Goal: Information Seeking & Learning: Learn about a topic

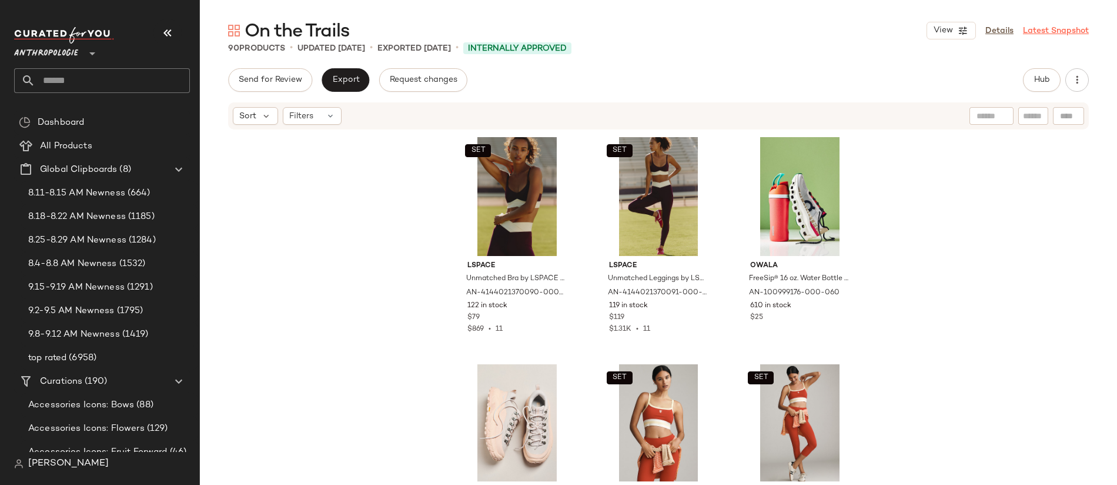
click at [1031, 30] on link "Latest Snapshot" at bounding box center [1056, 31] width 66 height 12
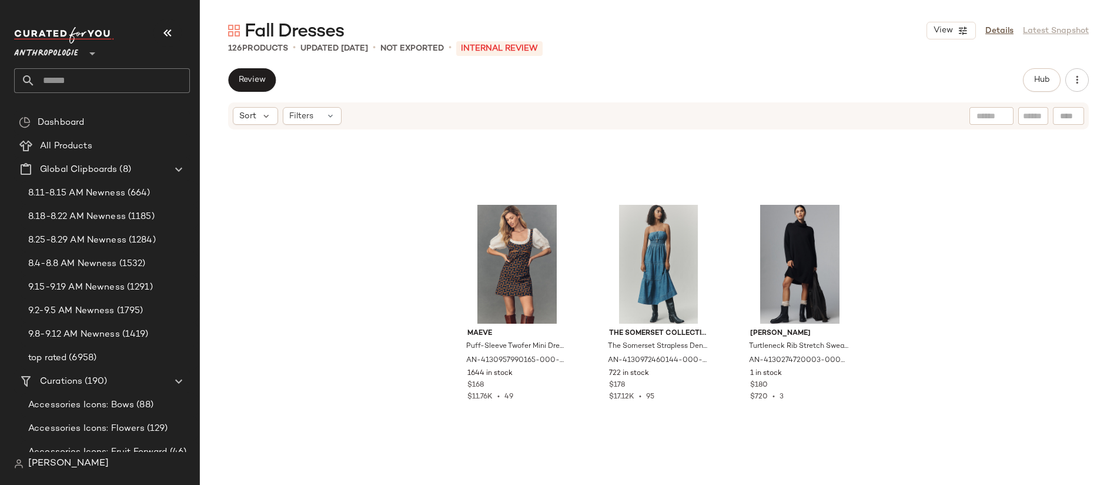
scroll to position [1434, 0]
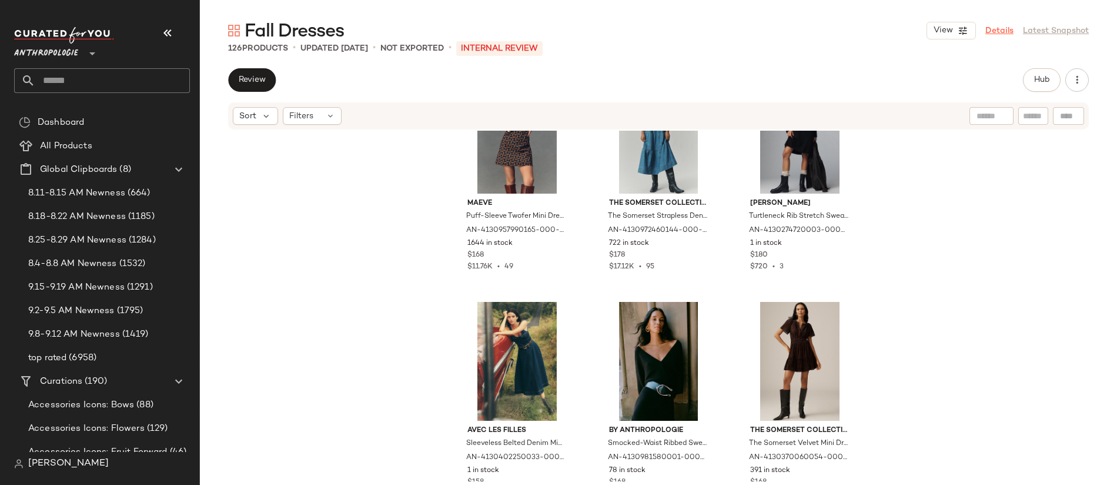
click at [1005, 30] on link "Details" at bounding box center [1000, 31] width 28 height 12
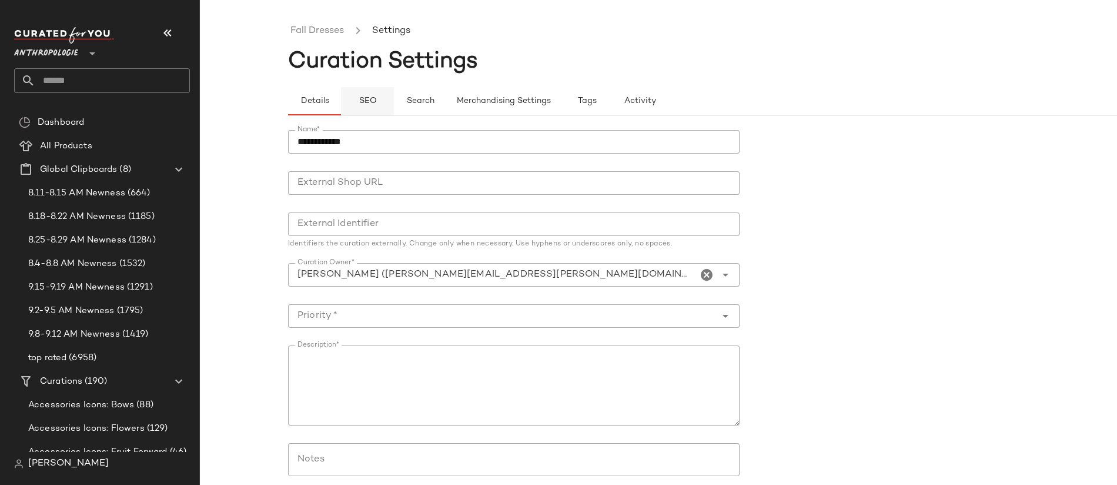
click at [361, 99] on span "SEO" at bounding box center [367, 100] width 18 height 9
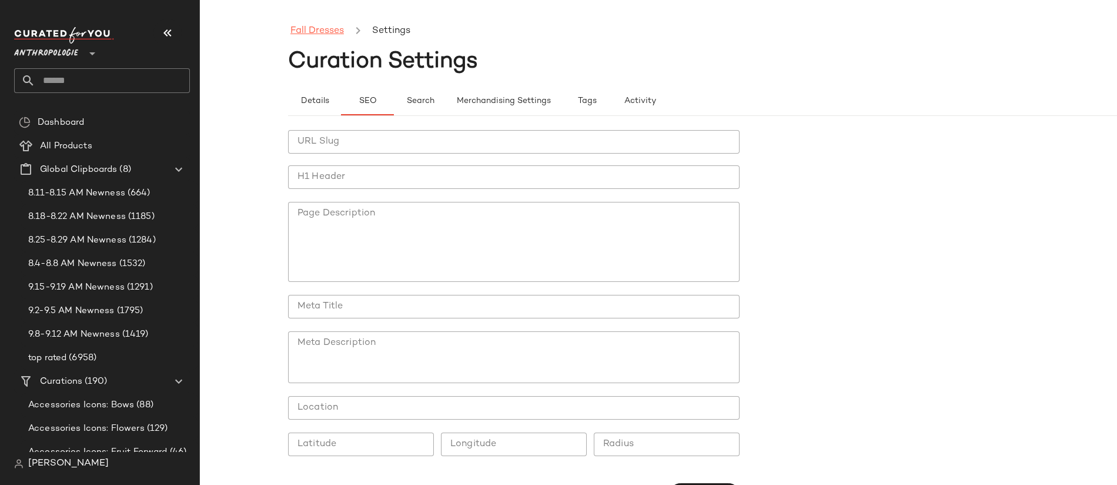
click at [325, 35] on link "Fall Dresses" at bounding box center [318, 31] width 54 height 15
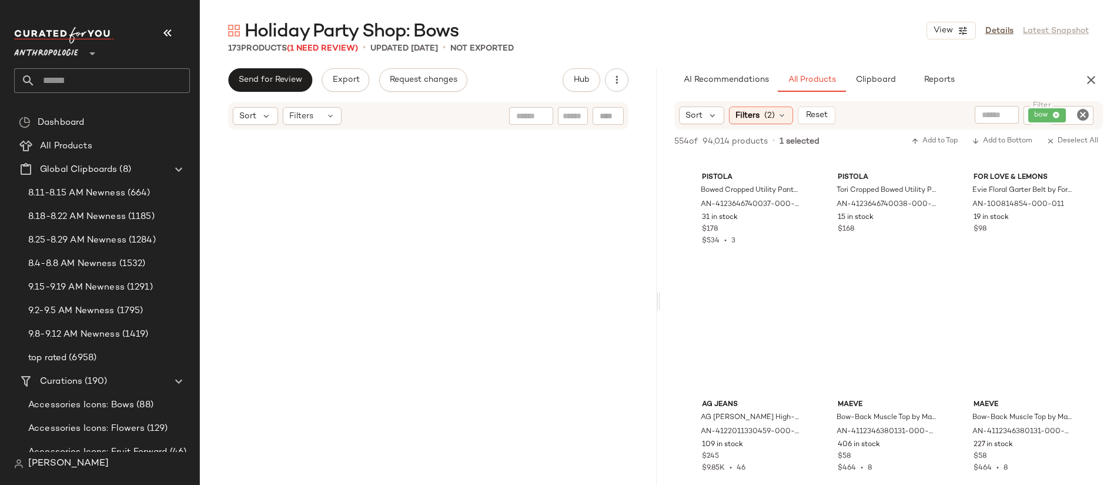
scroll to position [2603, 0]
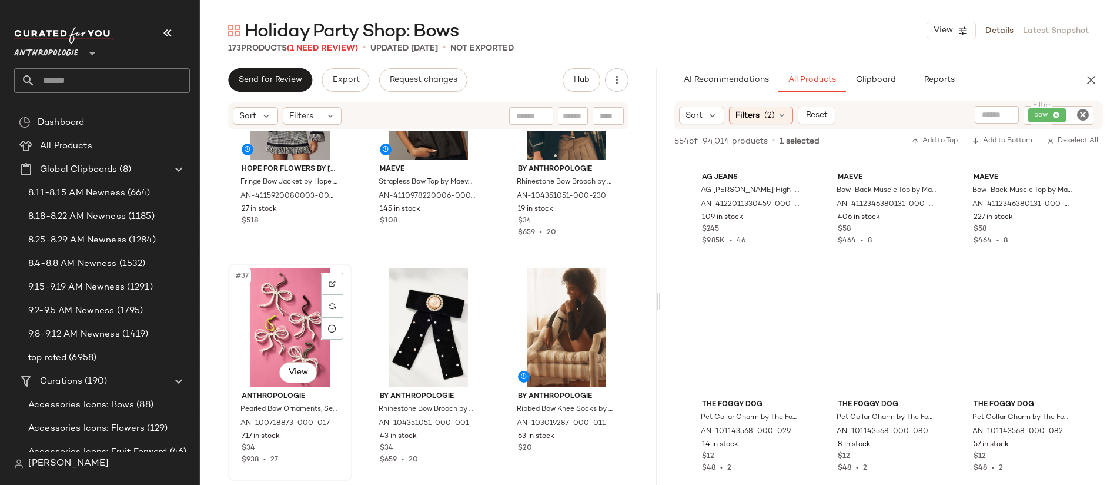
click at [287, 311] on div "#37 View" at bounding box center [290, 327] width 116 height 119
click at [565, 334] on div "#39 View" at bounding box center [567, 327] width 116 height 119
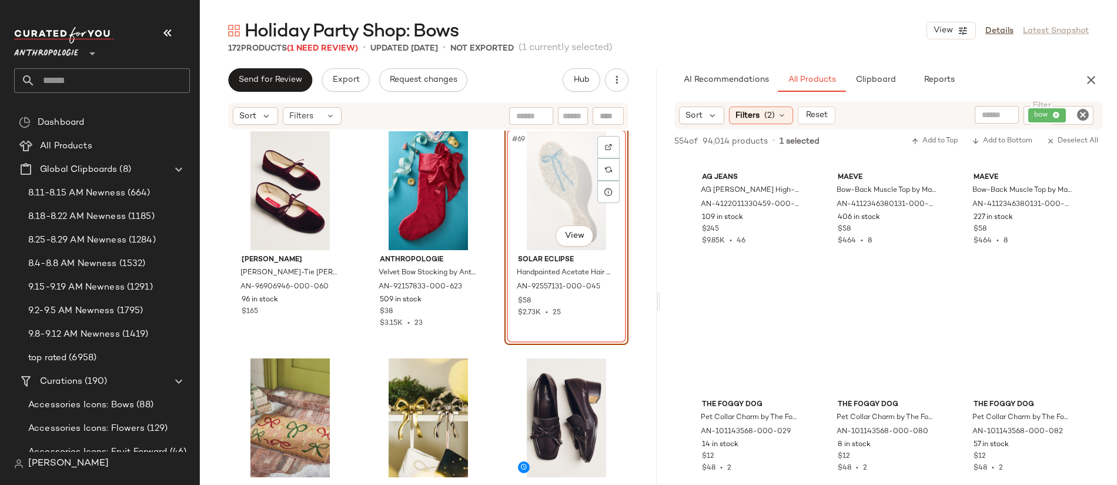
click at [545, 196] on div "#69 View" at bounding box center [567, 190] width 116 height 119
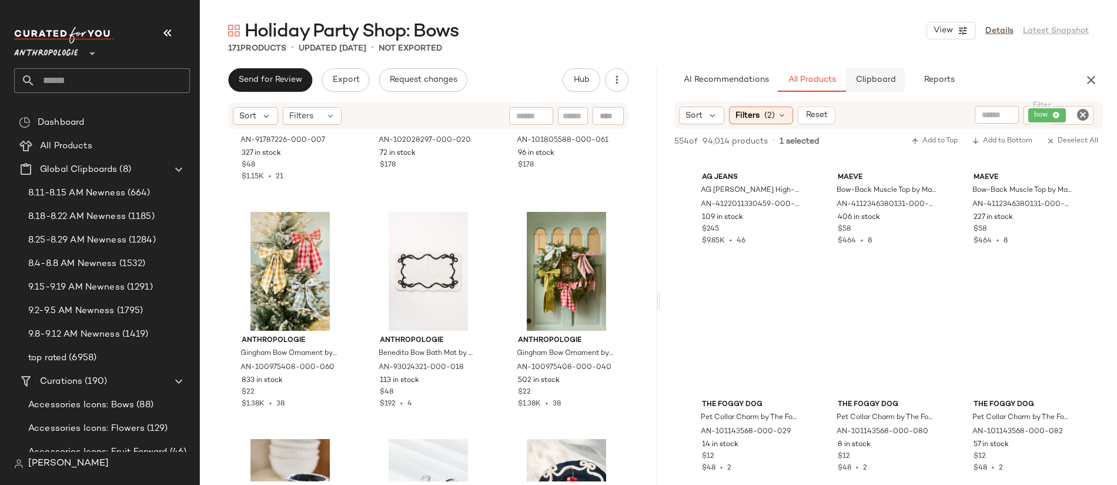
click at [887, 78] on span "Clipboard" at bounding box center [875, 79] width 41 height 9
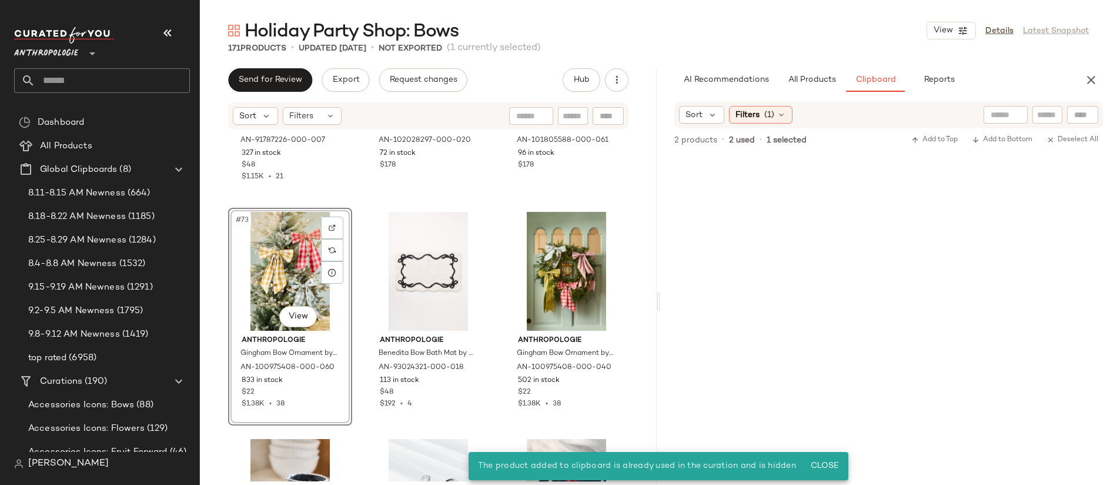
click at [288, 244] on div "#73 View" at bounding box center [290, 271] width 116 height 119
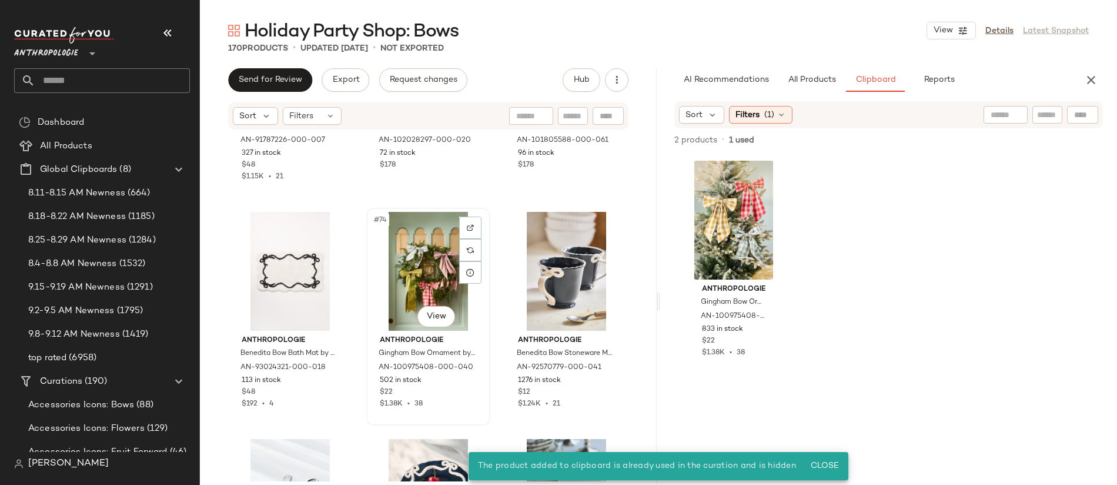
click at [421, 279] on div "#74 View" at bounding box center [429, 271] width 116 height 119
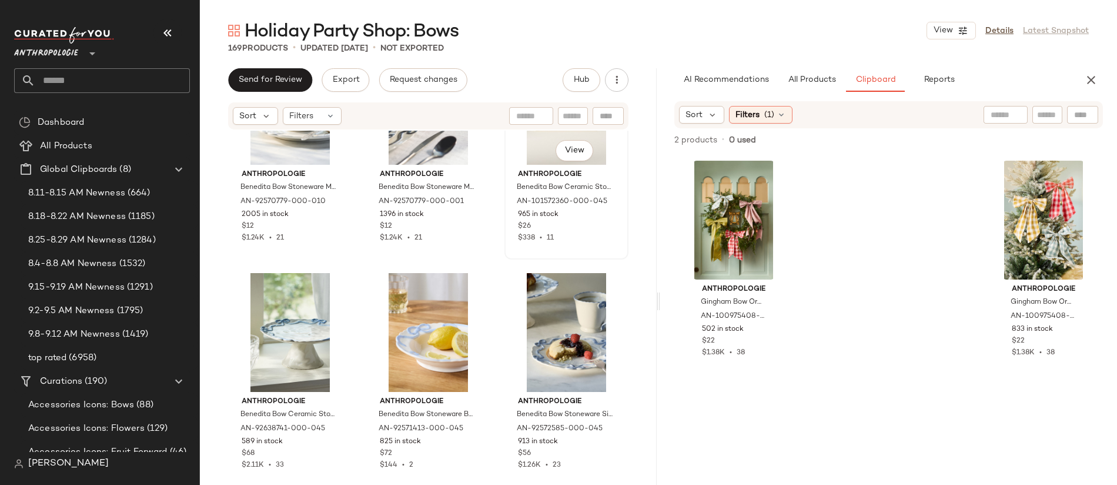
click at [533, 162] on div "#87 View" at bounding box center [567, 105] width 116 height 119
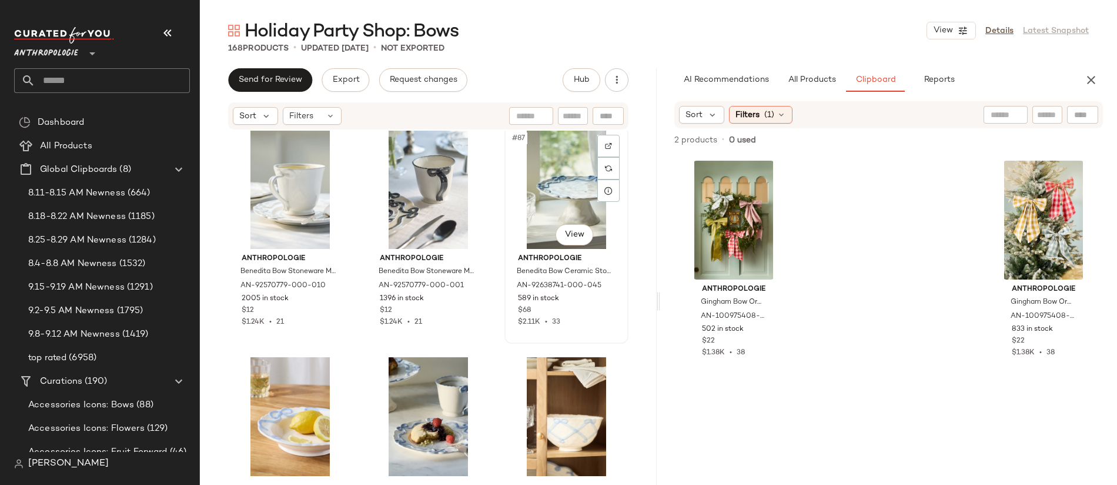
click at [532, 202] on div "#87 View" at bounding box center [567, 189] width 116 height 119
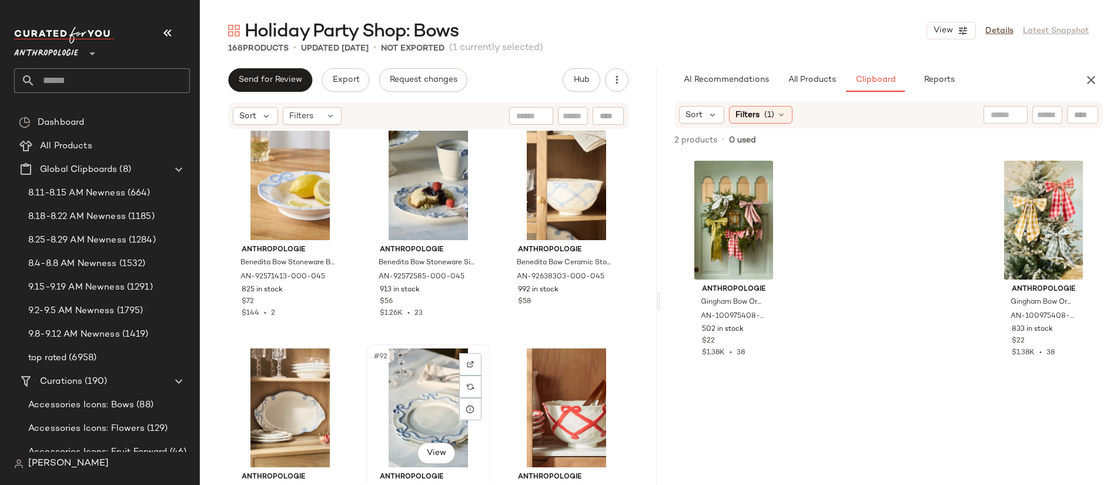
click at [442, 409] on div "#92 View" at bounding box center [429, 407] width 116 height 119
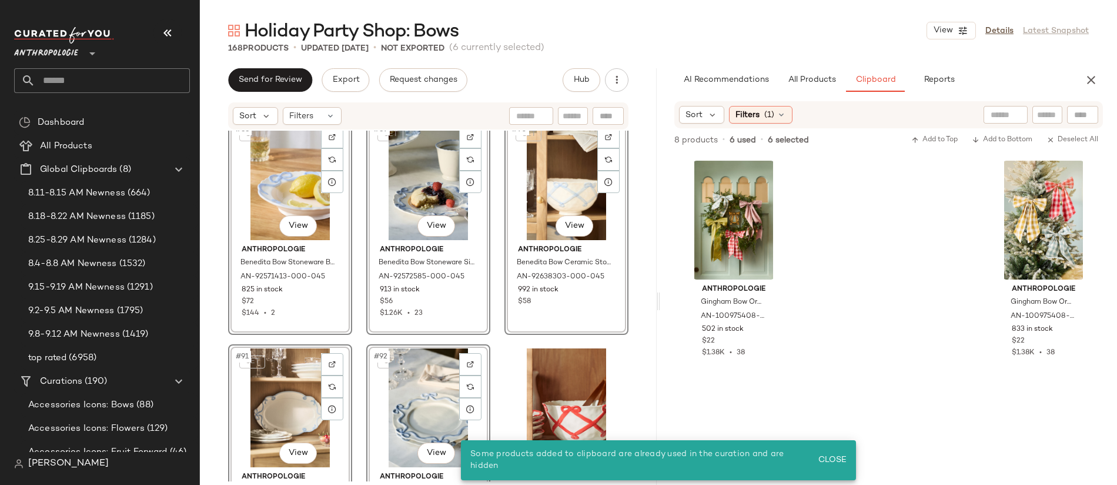
click at [494, 338] on div "Anthropologie Benedita Bow Stoneware Mug by Anthropologie in White AN-92570779-…" at bounding box center [428, 306] width 457 height 351
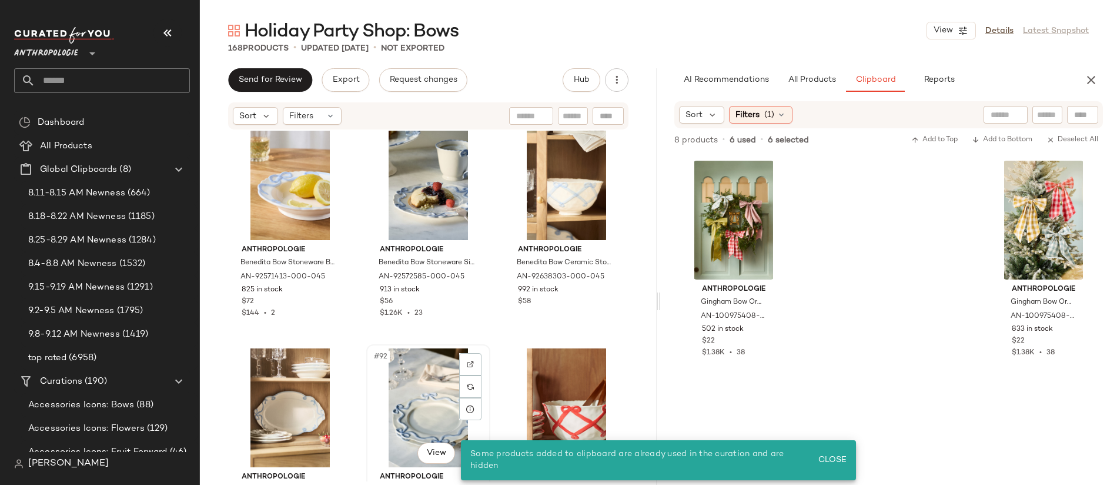
click at [435, 368] on div "#92 View" at bounding box center [429, 407] width 116 height 119
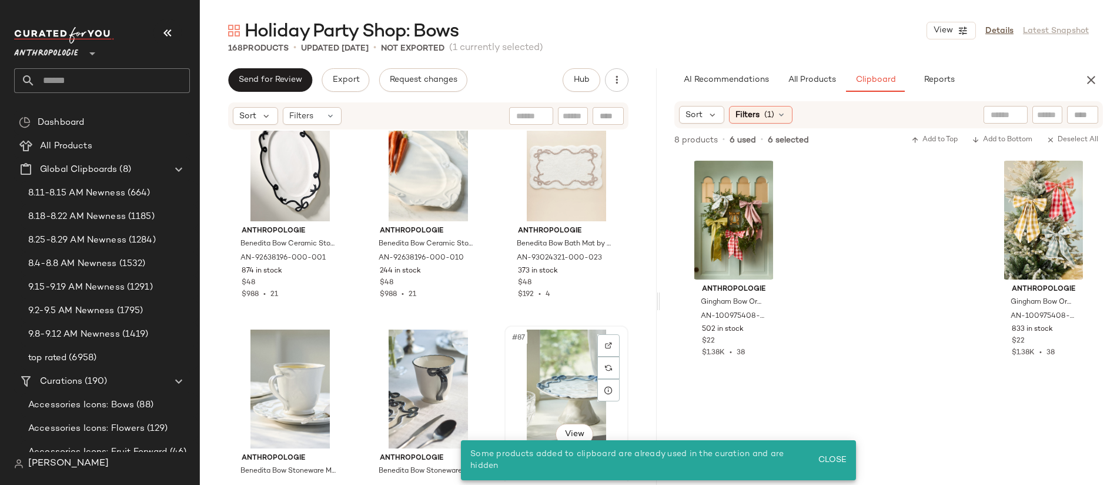
click at [558, 363] on div "#87 View" at bounding box center [567, 388] width 116 height 119
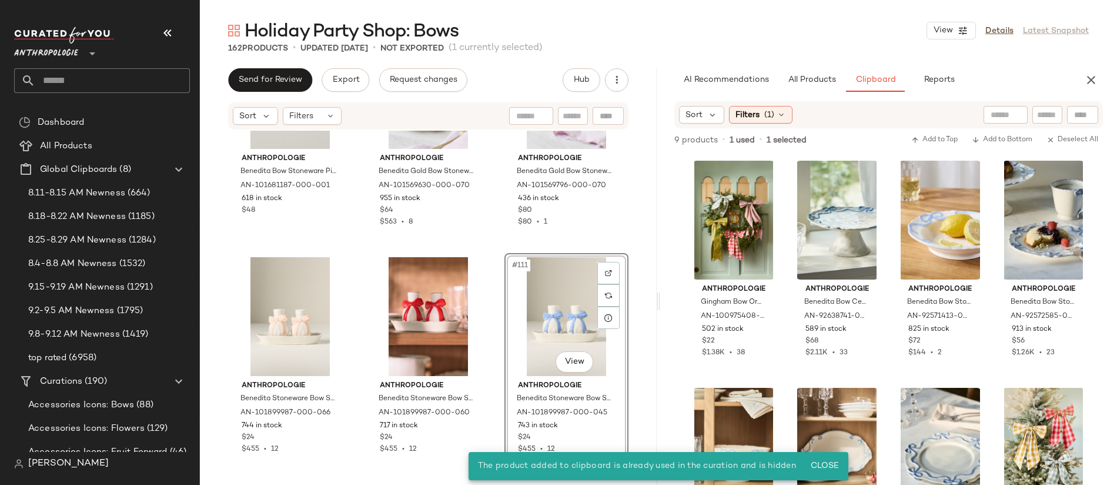
click at [558, 295] on div "#111 View" at bounding box center [567, 316] width 116 height 119
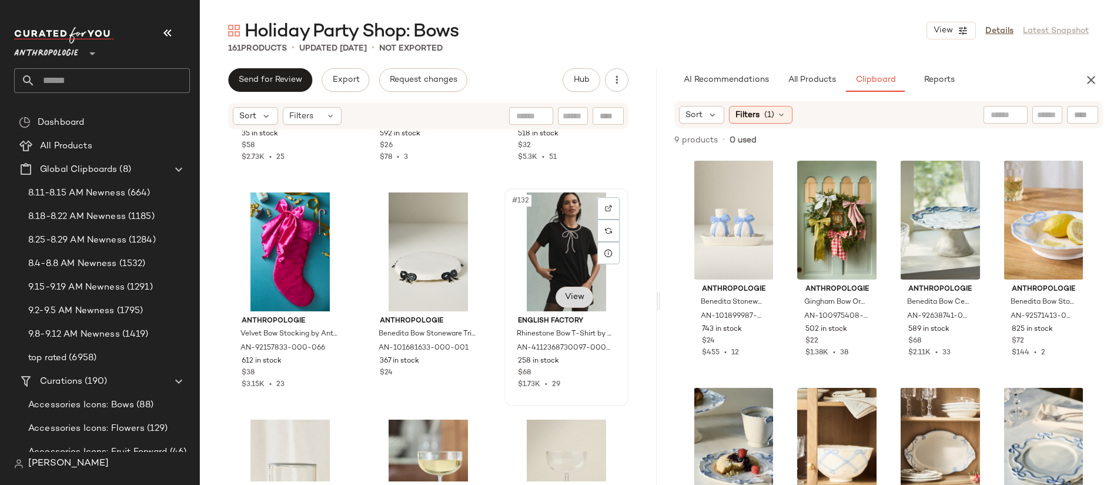
scroll to position [9485, 0]
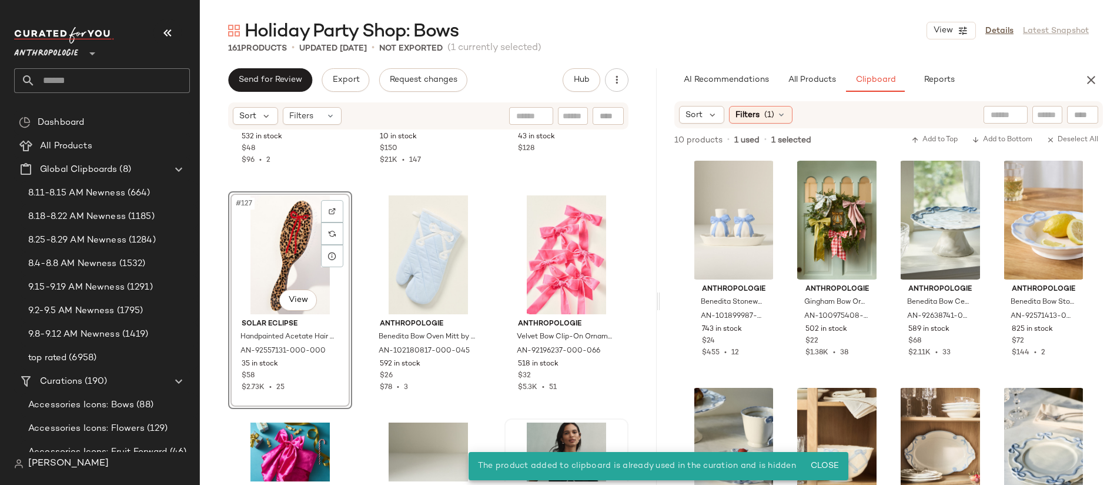
click at [356, 206] on div "Anthropologie Benedita Bow Apron by Anthropologie in Blue, Cotton AN-102180700-…" at bounding box center [428, 306] width 457 height 351
click at [291, 220] on div "#127 View" at bounding box center [290, 254] width 116 height 119
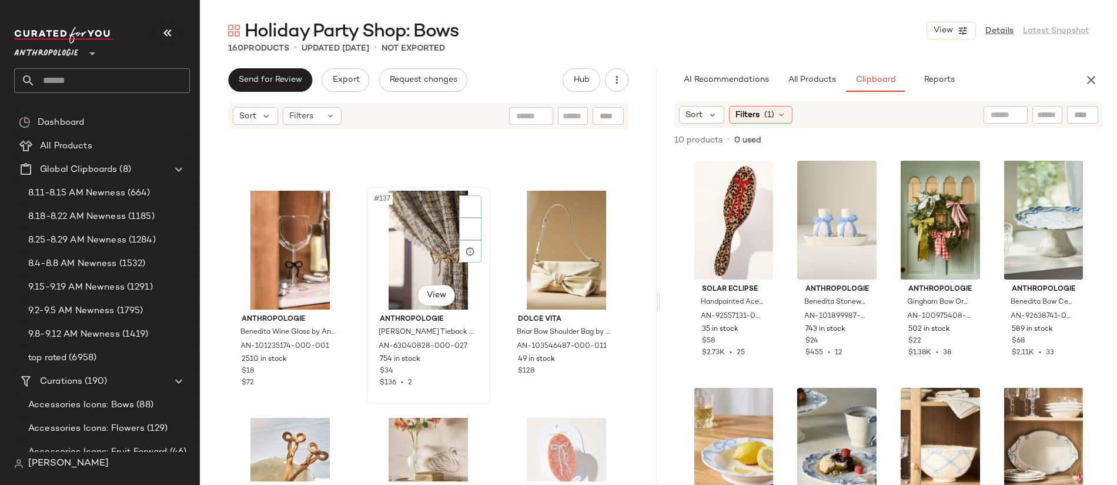
scroll to position [10315, 0]
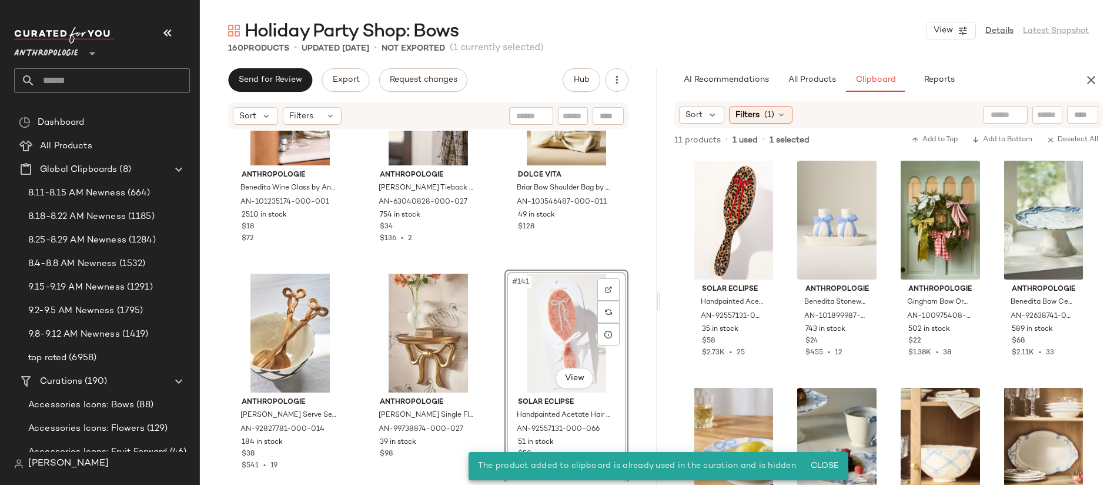
click at [492, 297] on div "Anthropologie Benedita Wine Glass by Anthropologie in Black AN-101235174-000-00…" at bounding box center [428, 306] width 457 height 351
click at [536, 308] on div "#141 View" at bounding box center [567, 332] width 116 height 119
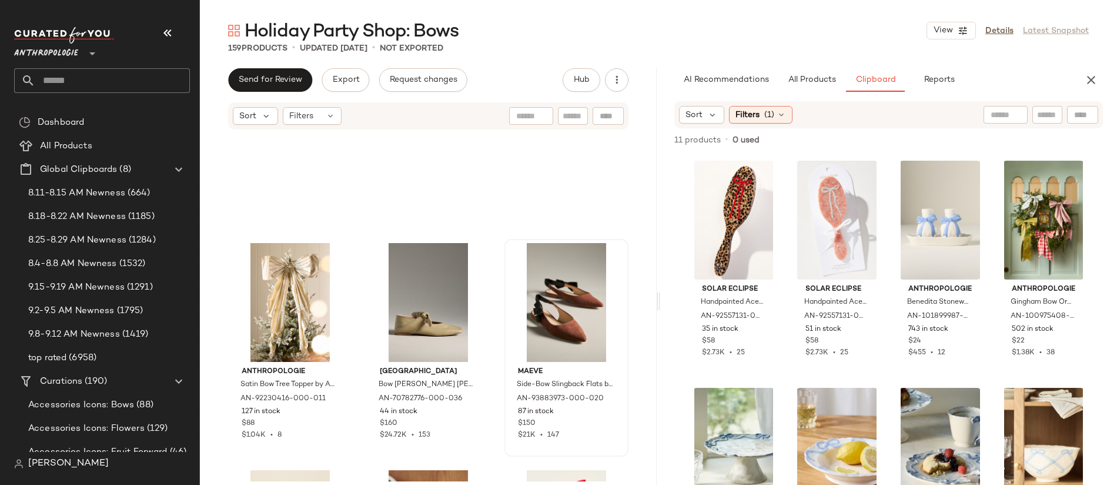
scroll to position [11370, 0]
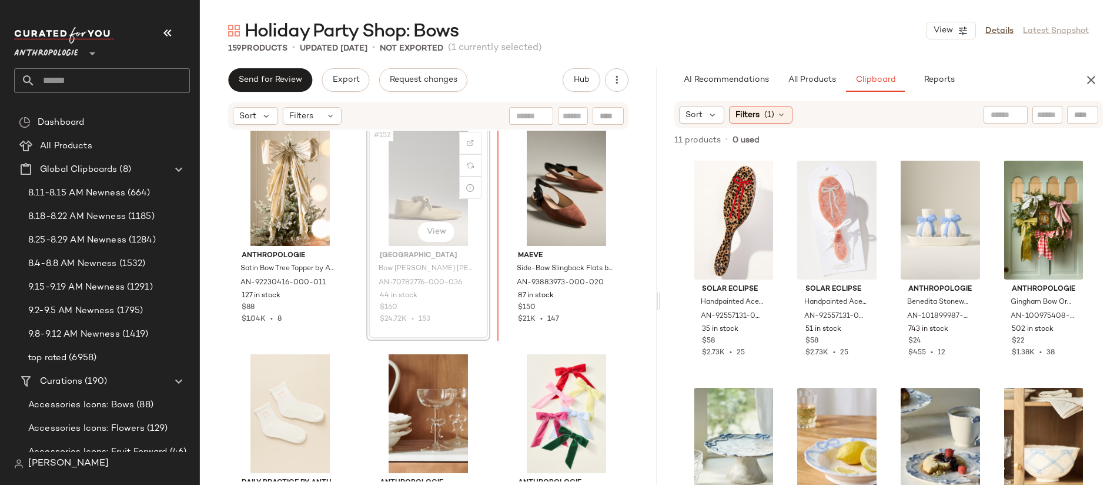
scroll to position [11369, 0]
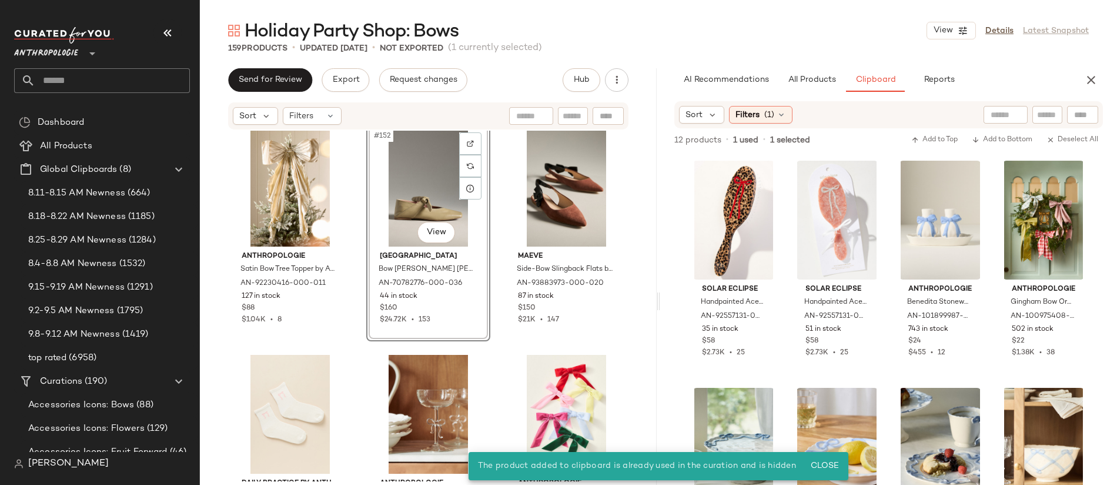
click at [433, 205] on div "#152 View" at bounding box center [429, 187] width 116 height 119
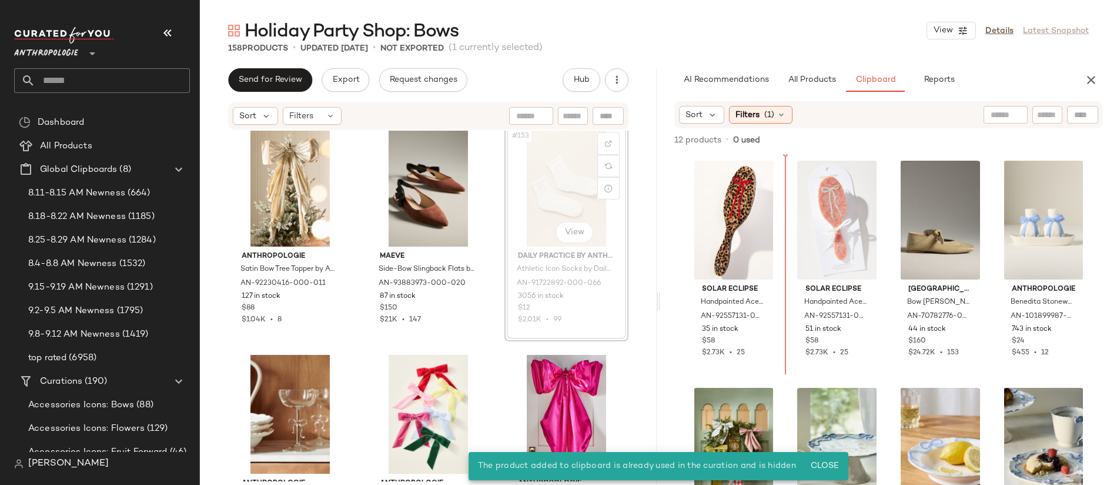
scroll to position [11369, 0]
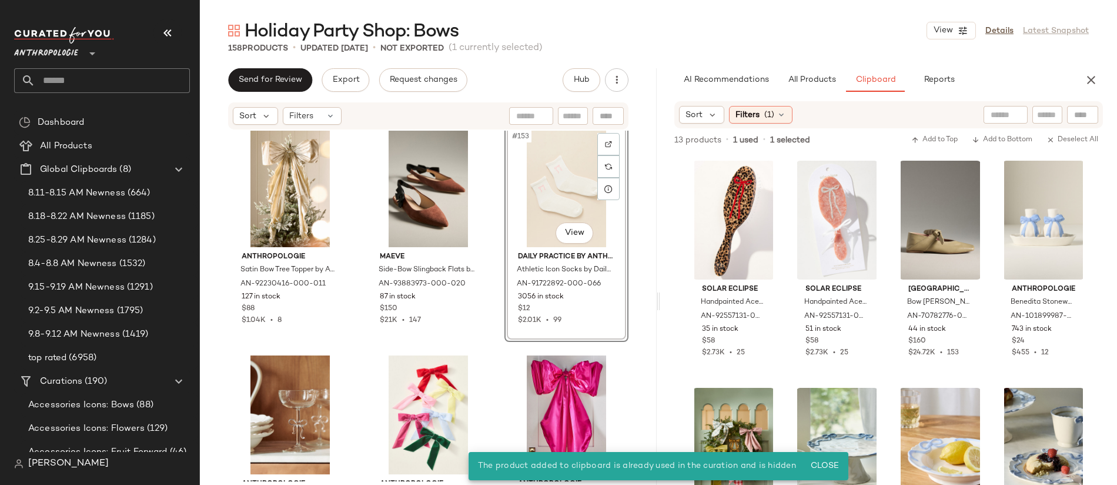
click at [633, 211] on div "Anthropologie Satin Bow Tree Topper by Anthropologie in Ivory, Polyester AN-922…" at bounding box center [428, 306] width 457 height 351
click at [566, 197] on div "#153 View" at bounding box center [567, 187] width 116 height 119
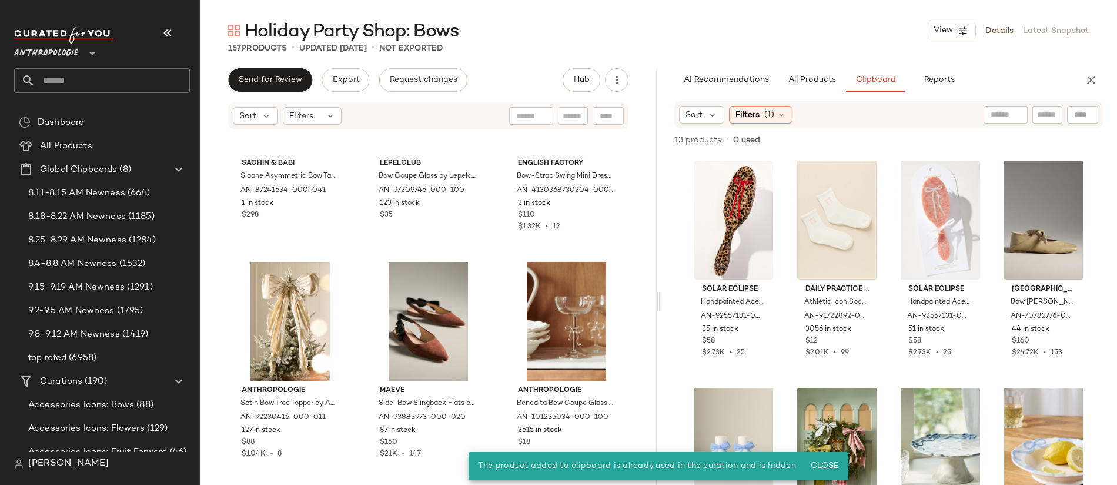
scroll to position [11234, 0]
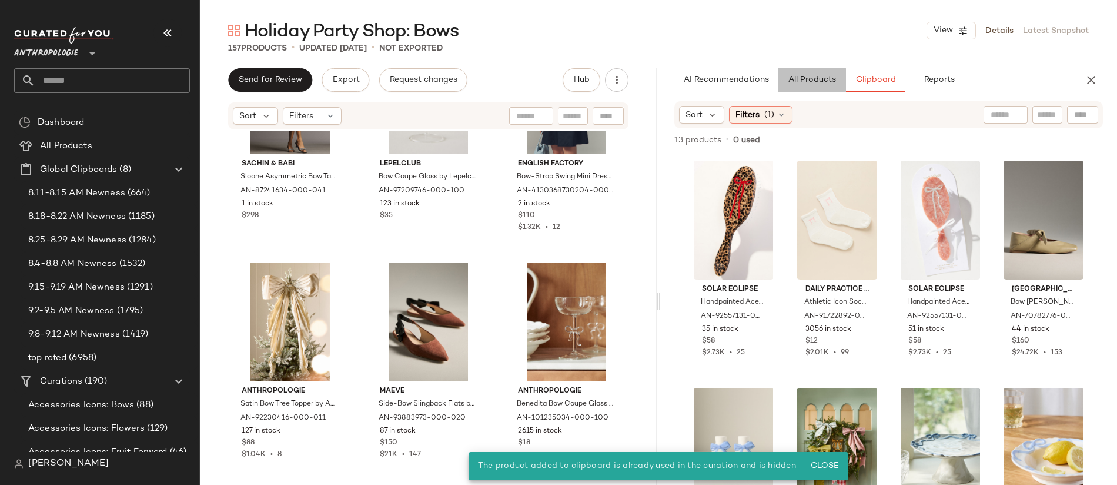
click at [813, 77] on span "All Products" at bounding box center [812, 79] width 48 height 9
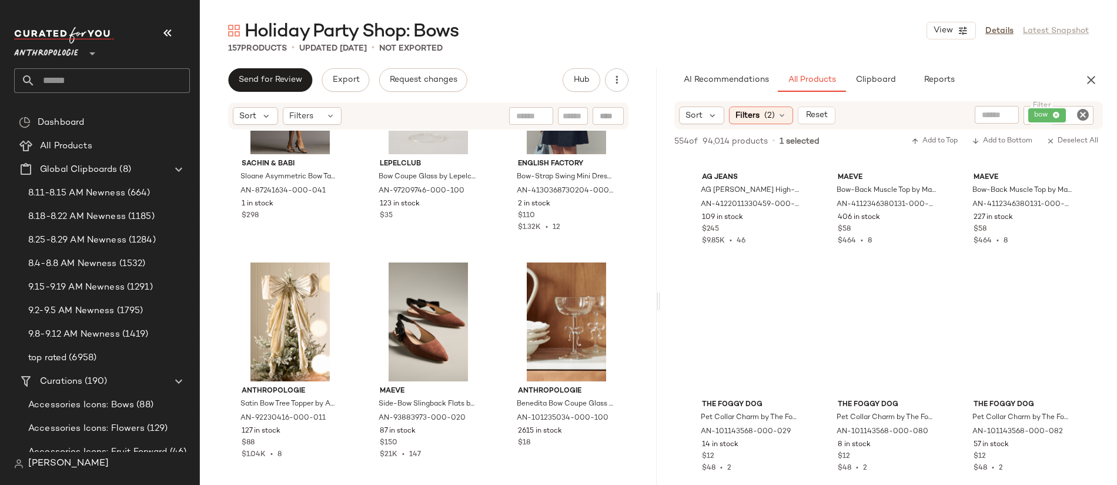
click at [1079, 118] on icon "Clear Filter" at bounding box center [1083, 115] width 14 height 14
